Goal: Check status: Check status

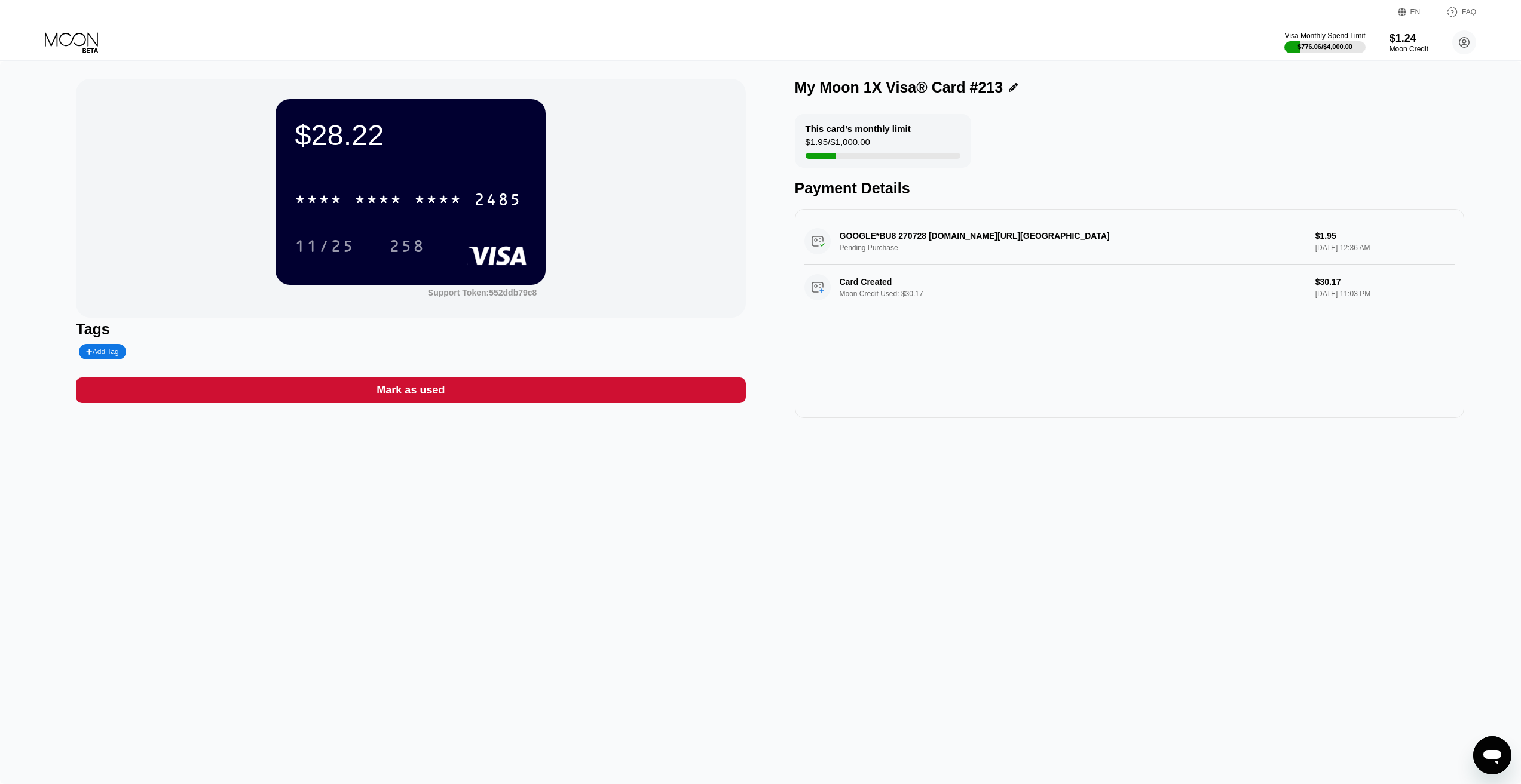
click at [838, 596] on div "$28.22 * * * * * * * * * * * * 2485 11/25 258 Support Token: 552ddb79c8 Tags Ad…" at bounding box center [760, 423] width 1521 height 724
drag, startPoint x: 977, startPoint y: 457, endPoint x: 727, endPoint y: 491, distance: 252.3
drag, startPoint x: 727, startPoint y: 491, endPoint x: 579, endPoint y: 498, distance: 148.2
click at [579, 498] on div "$28.22 * * * * * * * * * * * * 2485 11/25 258 Support Token: 552ddb79c8 Tags Ad…" at bounding box center [760, 423] width 1521 height 724
